Goal: Information Seeking & Learning: Compare options

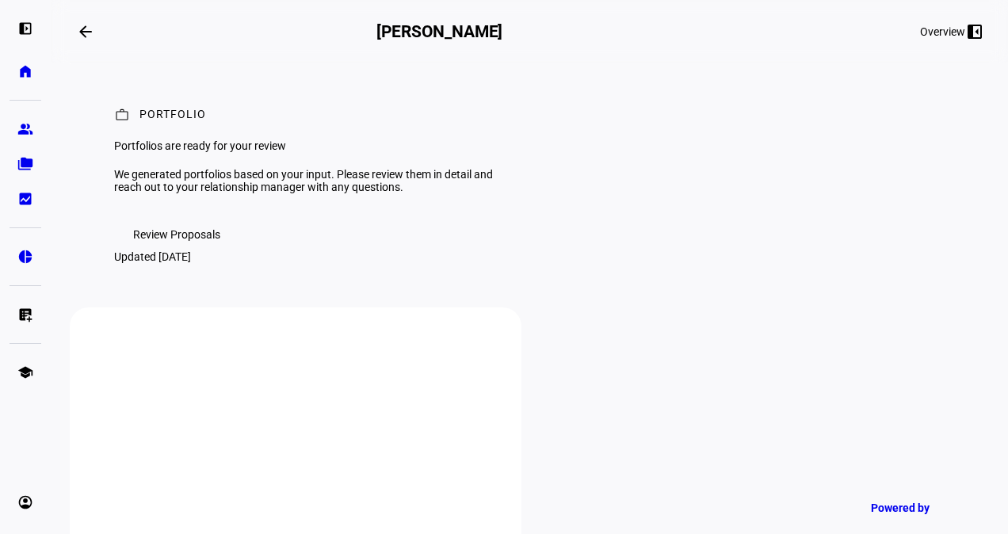
click at [185, 250] on span "Review Proposals" at bounding box center [176, 235] width 87 height 32
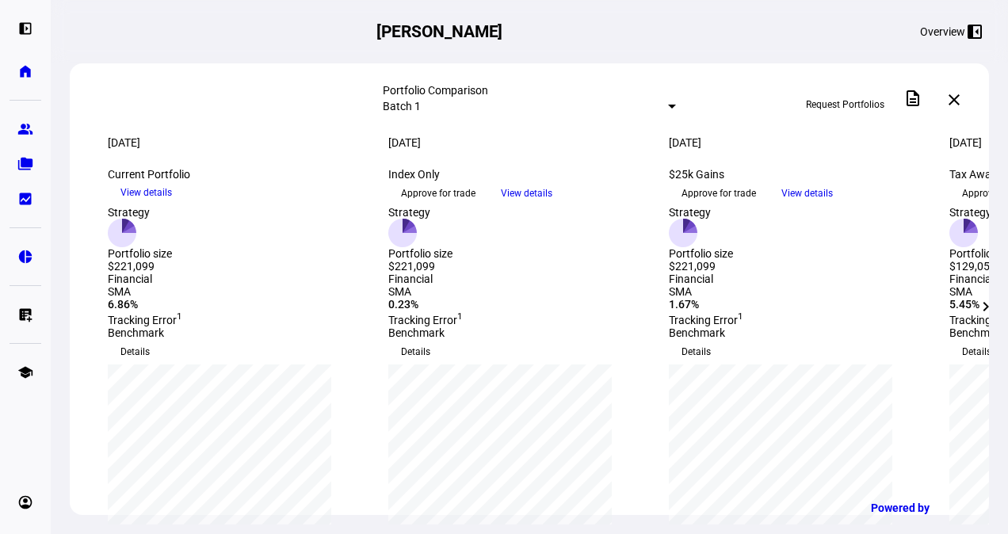
click at [988, 305] on mat-icon "chevron_right" at bounding box center [985, 306] width 19 height 19
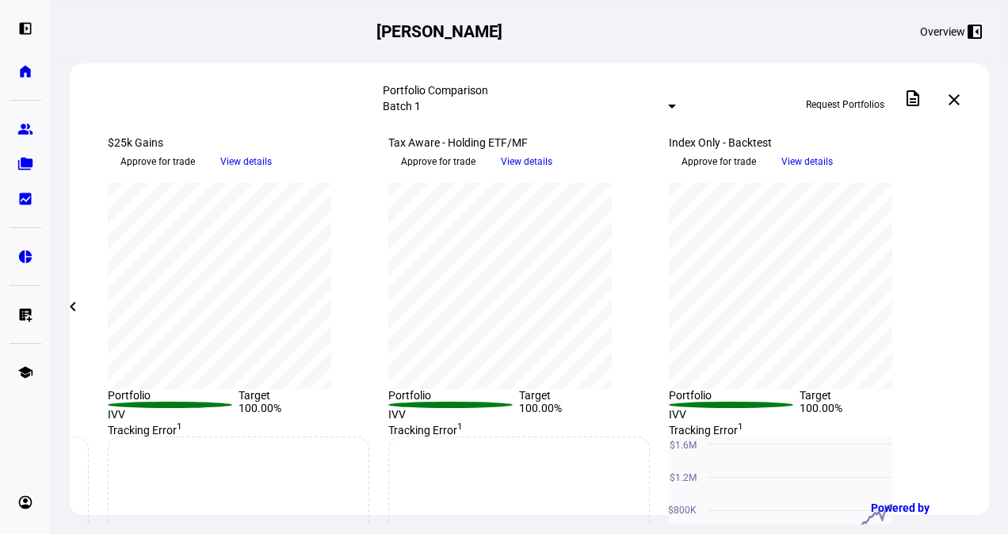
scroll to position [184, 0]
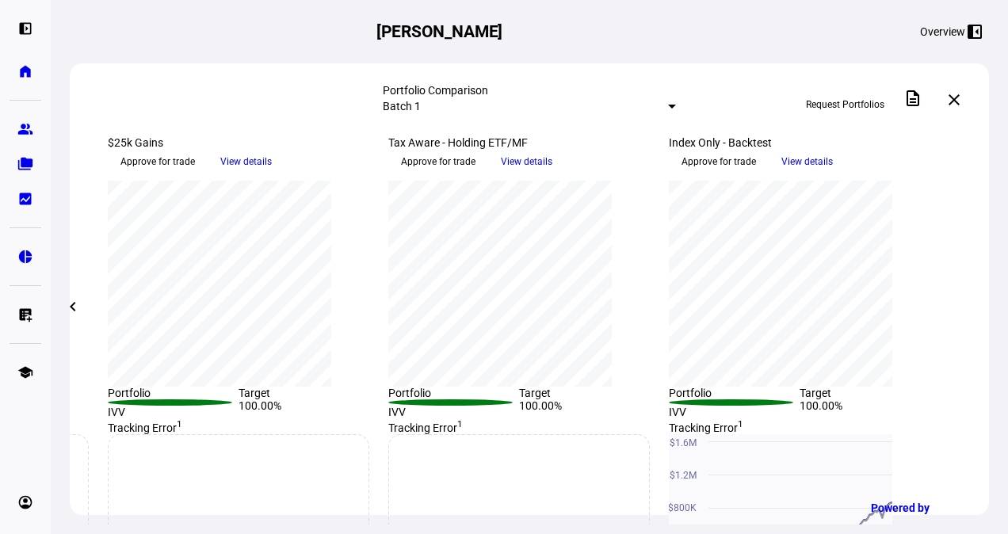
click at [832, 173] on span "View details" at bounding box center [806, 162] width 51 height 24
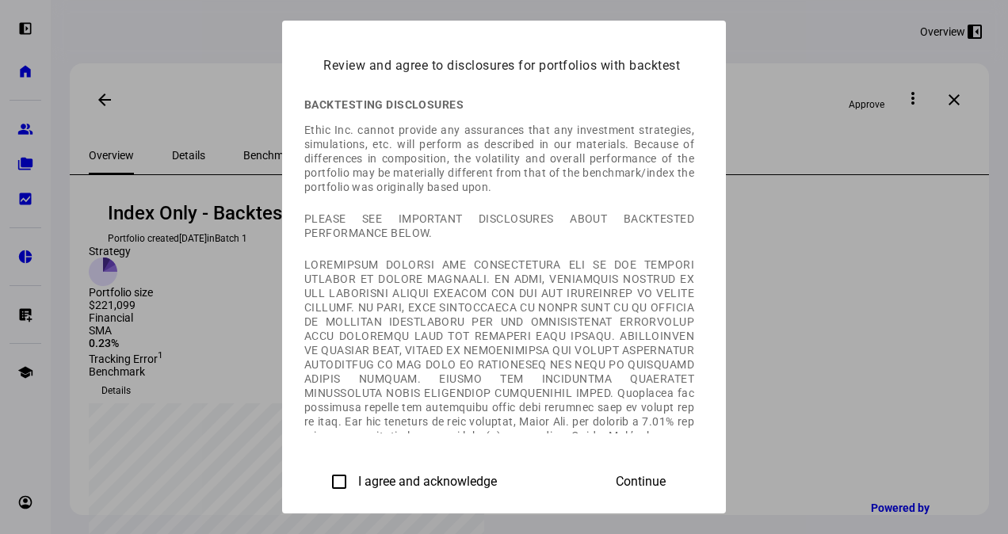
click at [323, 483] on input "I agree and acknowledge" at bounding box center [339, 482] width 32 height 32
checkbox input "true"
click at [665, 474] on span "Continue" at bounding box center [640, 481] width 50 height 14
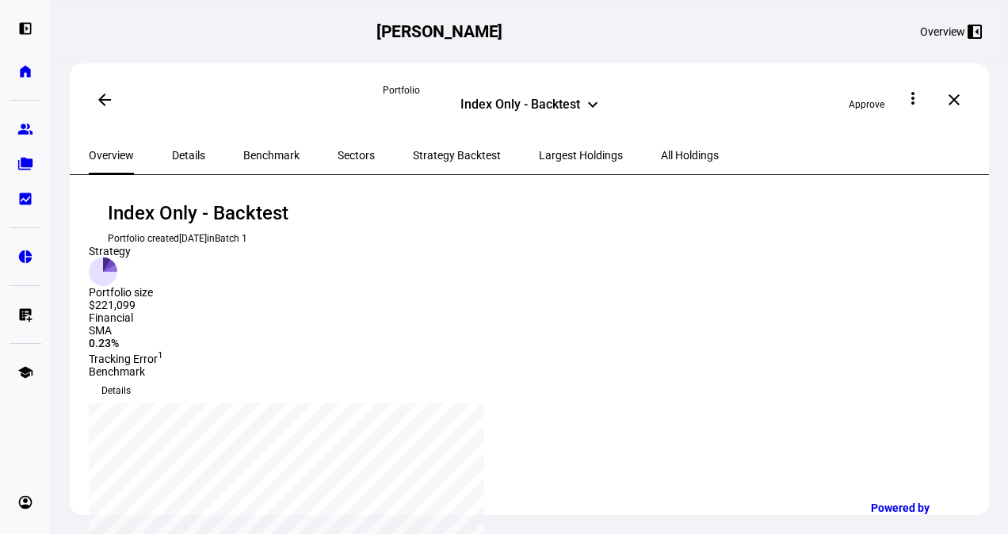
click at [100, 96] on mat-icon "arrow_back" at bounding box center [104, 99] width 19 height 19
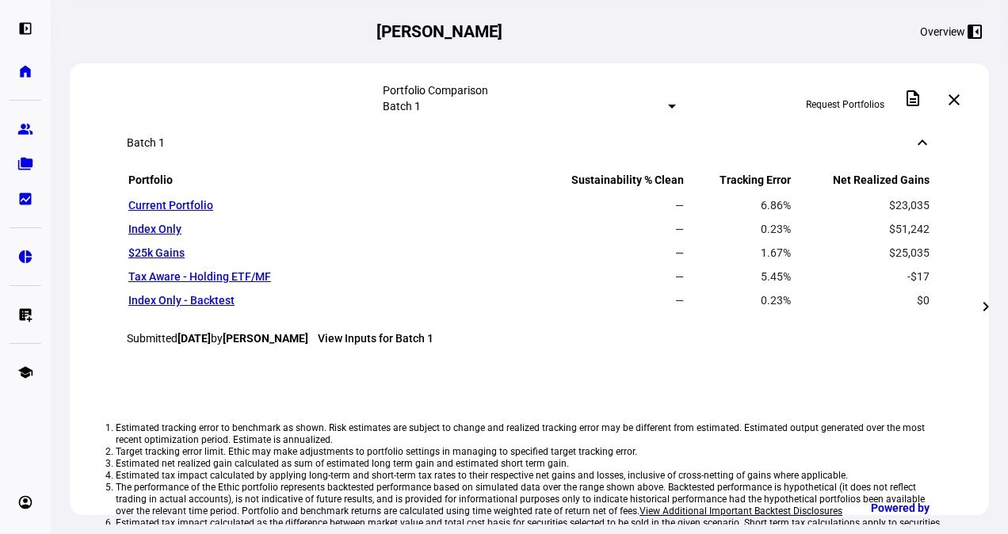
scroll to position [1042, 0]
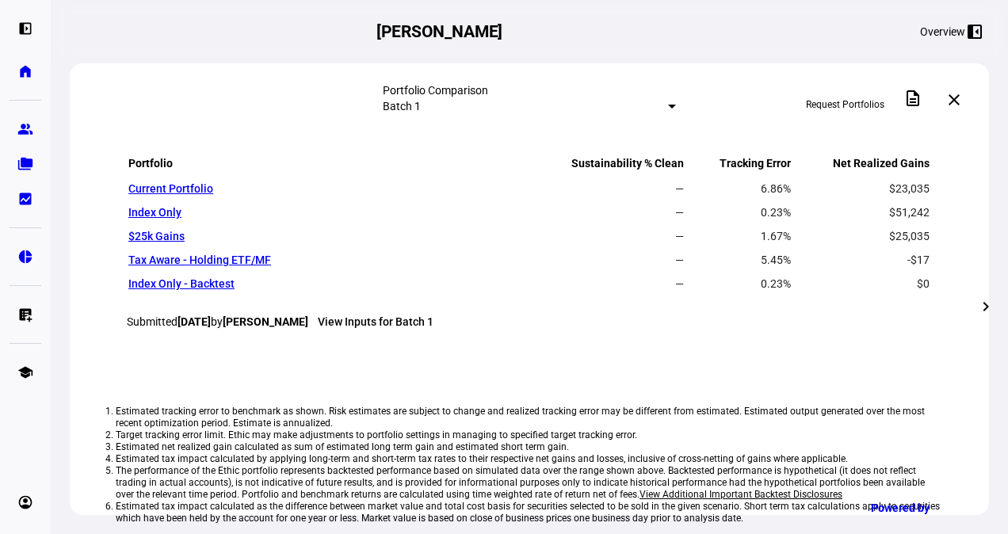
click at [985, 306] on mat-icon "chevron_right" at bounding box center [985, 306] width 19 height 19
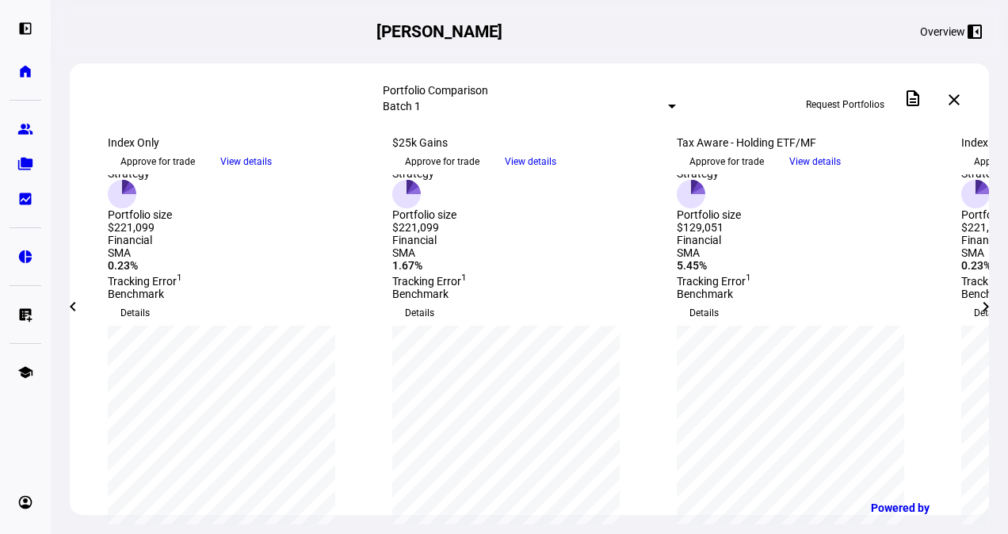
scroll to position [0, 0]
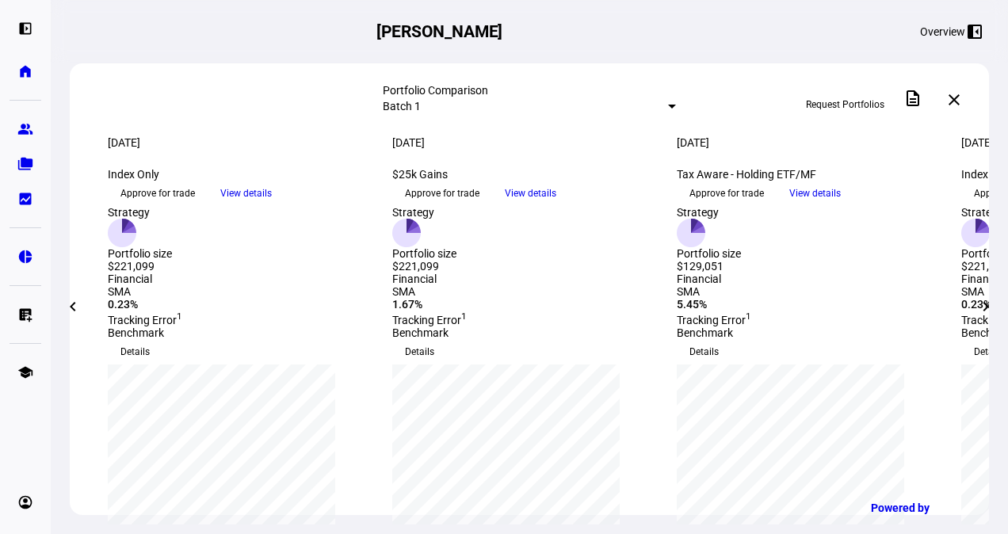
click at [982, 303] on mat-icon "chevron_right" at bounding box center [985, 306] width 19 height 19
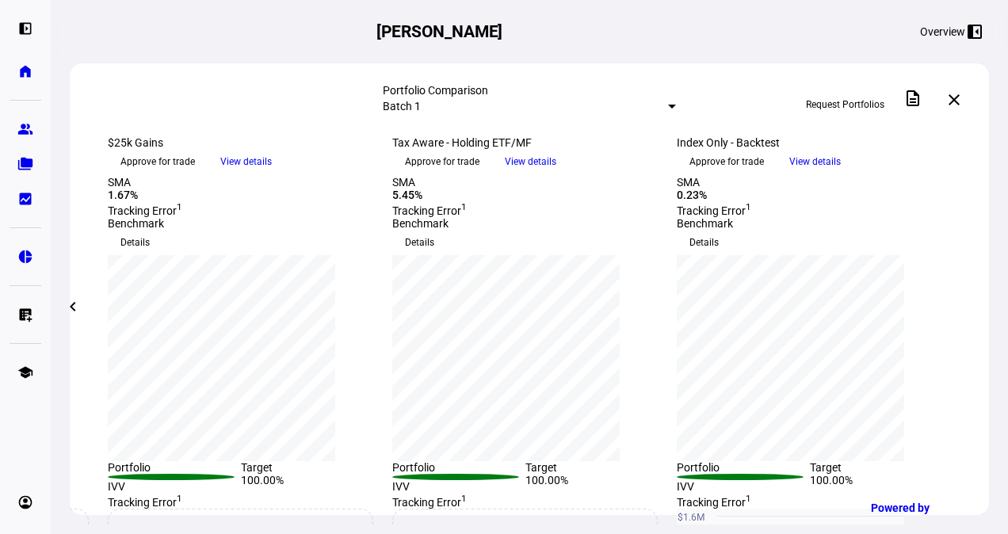
scroll to position [117, 0]
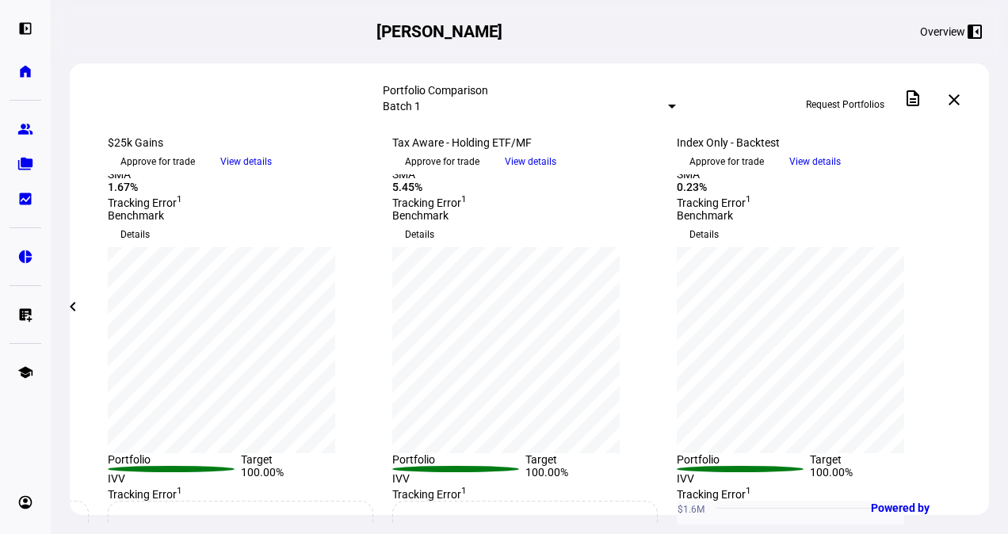
click at [71, 303] on mat-icon "chevron_left" at bounding box center [72, 306] width 19 height 19
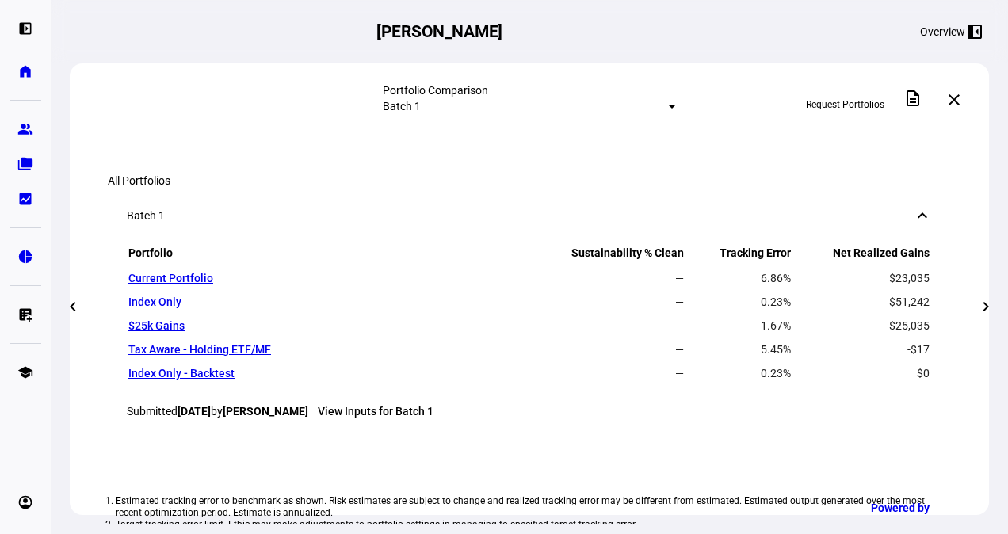
scroll to position [958, 0]
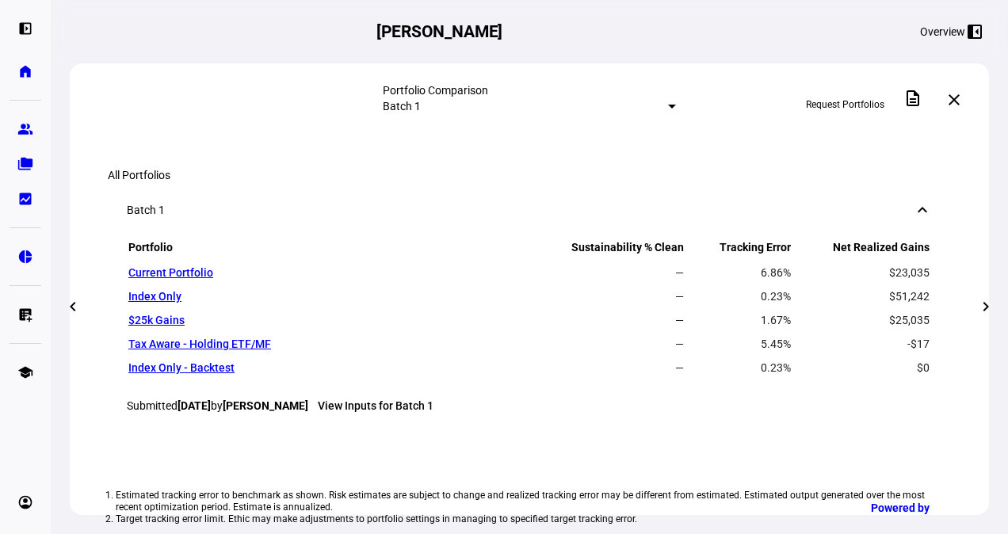
click at [840, 48] on span "View details" at bounding box center [814, 36] width 51 height 24
